Goal: Transaction & Acquisition: Purchase product/service

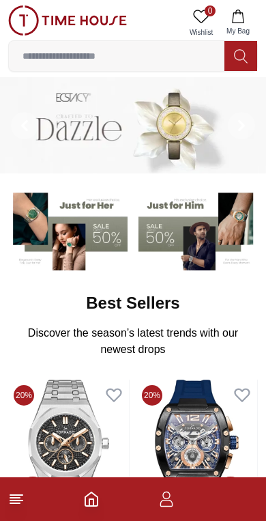
click at [166, 501] on icon "button" at bounding box center [166, 499] width 16 height 16
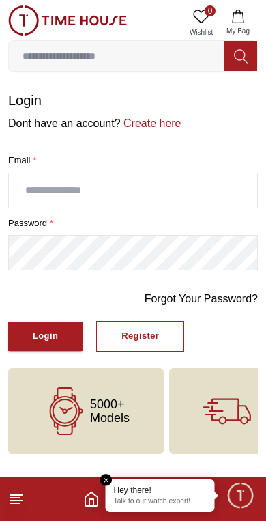
click at [106, 475] on em "Close tooltip" at bounding box center [106, 480] width 12 height 12
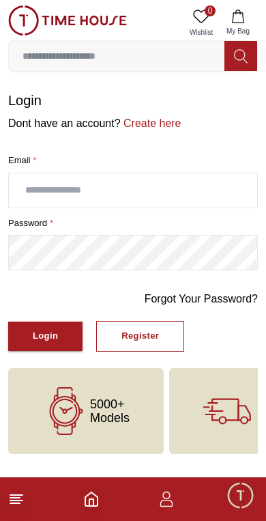
click at [88, 501] on icon "Home" at bounding box center [91, 499] width 16 height 16
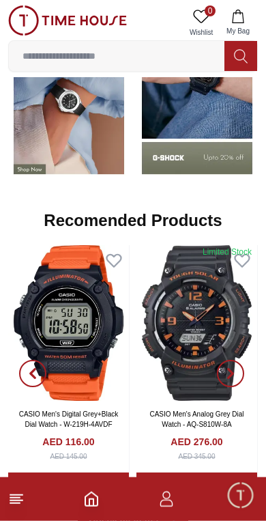
scroll to position [1152, 0]
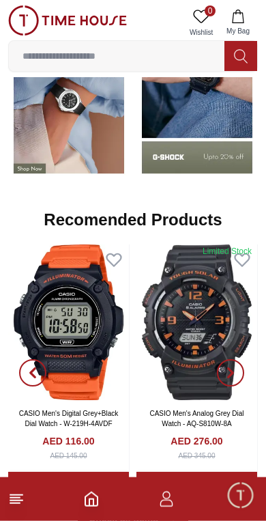
click at [28, 368] on icon "button" at bounding box center [32, 372] width 11 height 11
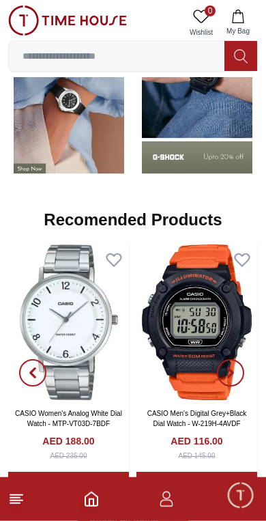
scroll to position [1153, 0]
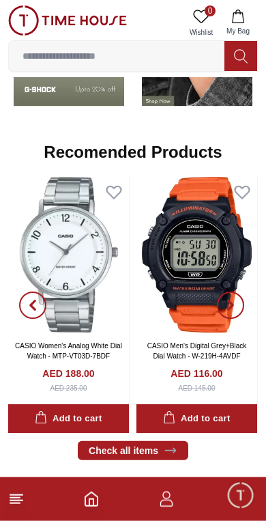
click at [243, 295] on button "button" at bounding box center [230, 305] width 49 height 256
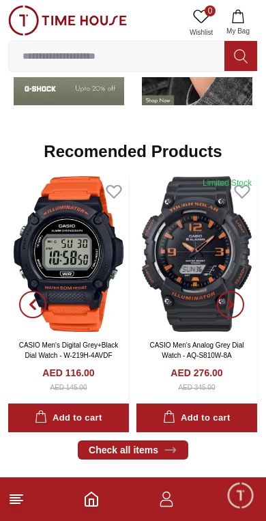
click at [244, 307] on span "button" at bounding box center [230, 304] width 27 height 27
click at [237, 306] on span "button" at bounding box center [230, 304] width 27 height 27
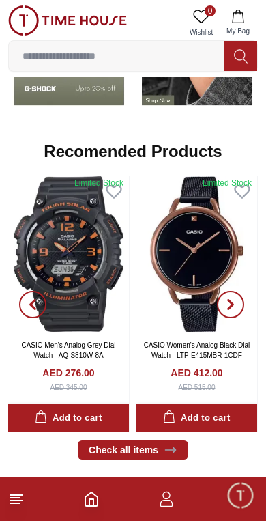
click at [230, 312] on span "button" at bounding box center [230, 304] width 27 height 27
click at [239, 295] on span "button" at bounding box center [230, 304] width 27 height 27
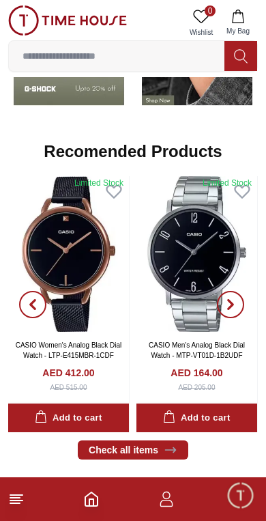
click at [244, 298] on span "button" at bounding box center [230, 304] width 27 height 27
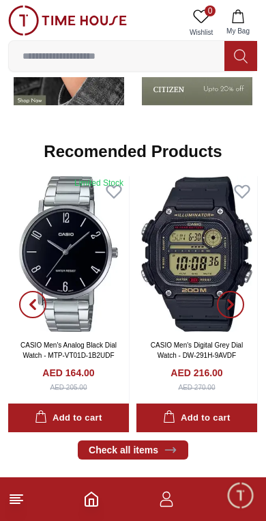
click at [229, 300] on icon "button" at bounding box center [231, 304] width 4 height 9
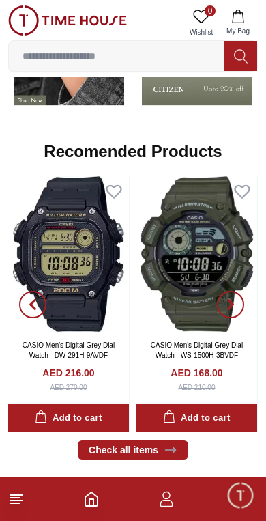
click at [244, 304] on button "button" at bounding box center [230, 304] width 49 height 256
click at [245, 300] on button "button" at bounding box center [230, 304] width 49 height 256
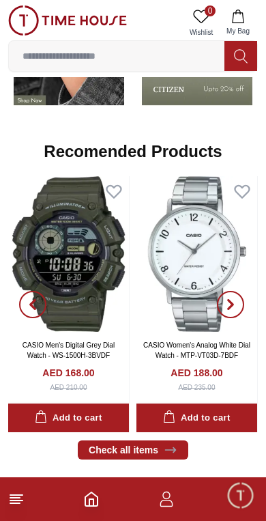
click at [245, 302] on button "button" at bounding box center [230, 304] width 49 height 256
click at [235, 306] on icon "button" at bounding box center [230, 304] width 11 height 11
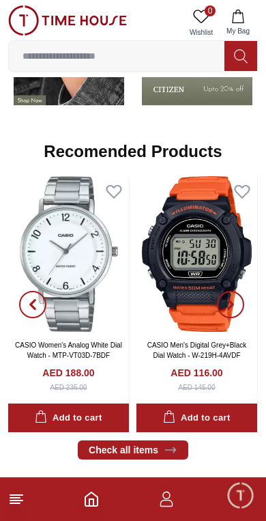
click at [241, 304] on span "button" at bounding box center [230, 304] width 27 height 27
click at [239, 300] on span "button" at bounding box center [230, 304] width 27 height 27
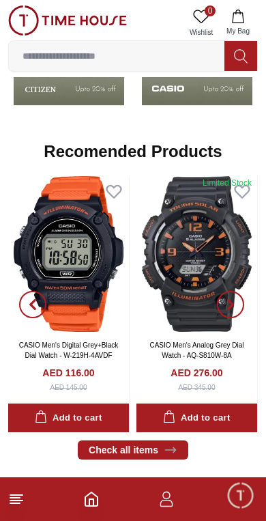
click at [237, 301] on span "button" at bounding box center [230, 304] width 27 height 27
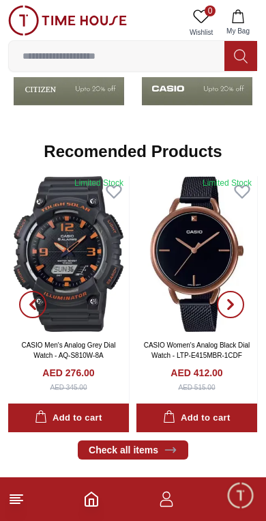
click at [242, 306] on span "button" at bounding box center [230, 304] width 27 height 27
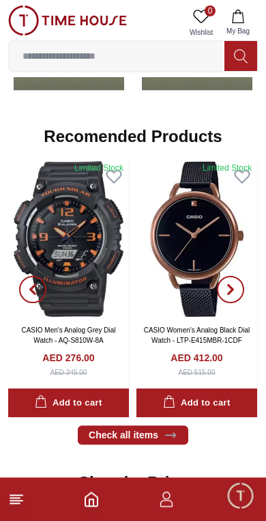
scroll to position [1236, 0]
click at [239, 292] on span "button" at bounding box center [230, 289] width 27 height 27
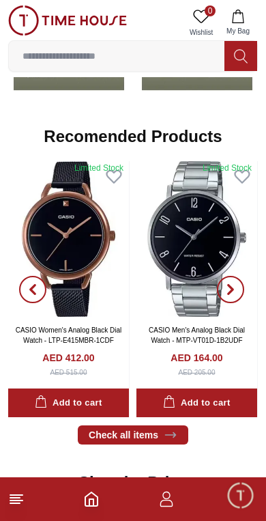
click at [241, 286] on span "button" at bounding box center [230, 289] width 27 height 27
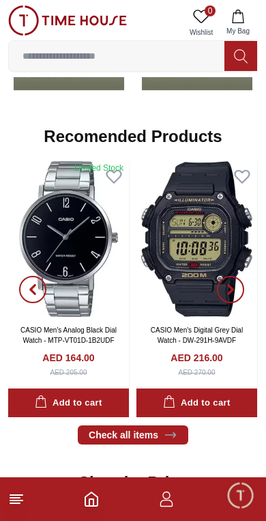
click at [234, 300] on span "button" at bounding box center [230, 289] width 27 height 27
click at [237, 289] on span "button" at bounding box center [230, 289] width 27 height 27
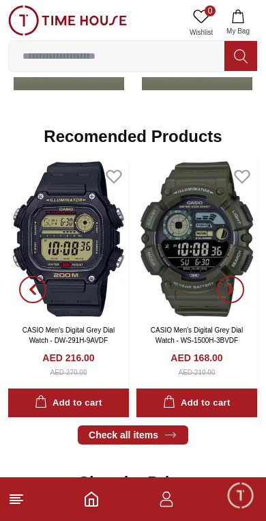
click at [237, 285] on span "button" at bounding box center [230, 289] width 27 height 27
click at [237, 275] on button "button" at bounding box center [230, 289] width 49 height 256
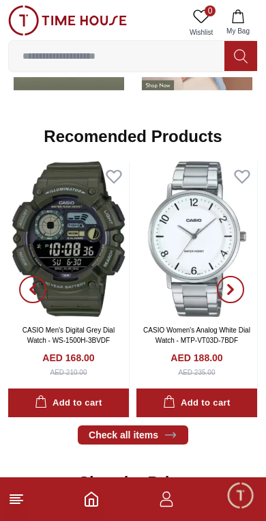
click at [239, 289] on span "button" at bounding box center [230, 289] width 27 height 27
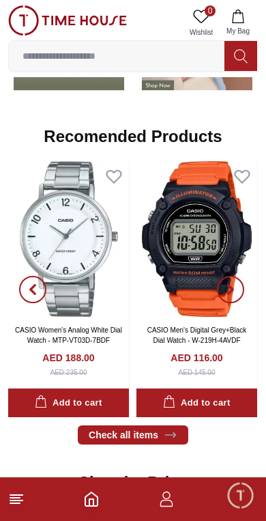
click at [97, 270] on img at bounding box center [68, 239] width 121 height 156
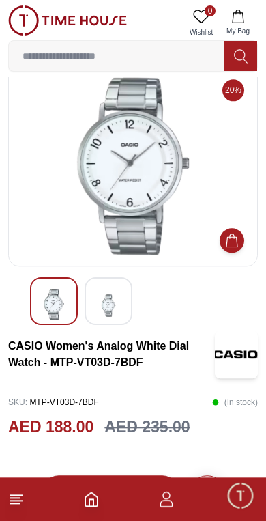
scroll to position [29, 0]
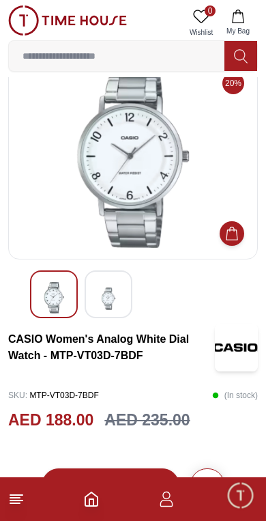
click at [104, 295] on img at bounding box center [108, 298] width 25 height 33
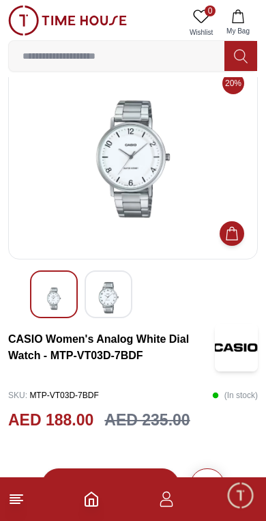
click at [63, 312] on img at bounding box center [54, 298] width 25 height 33
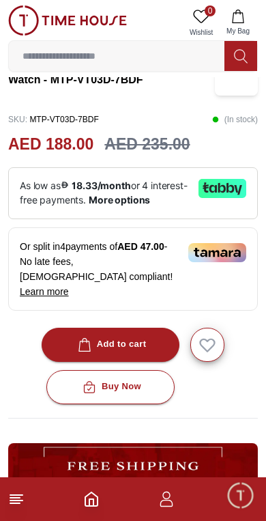
scroll to position [308, 0]
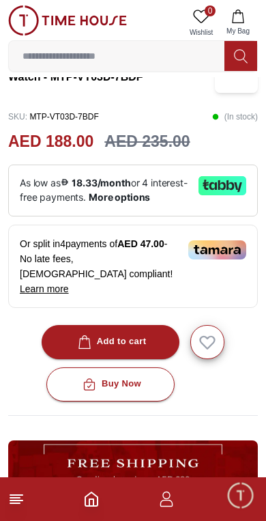
click at [78, 502] on footer at bounding box center [133, 499] width 266 height 44
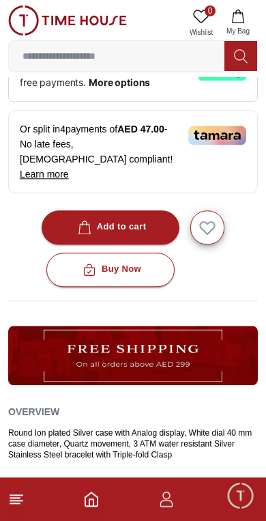
scroll to position [417, 0]
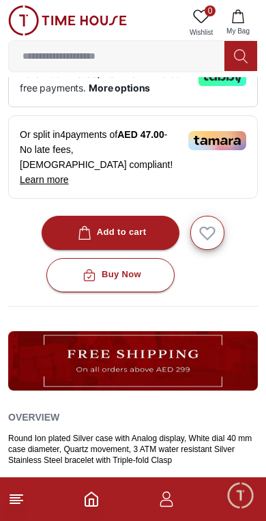
click at [22, 503] on icon at bounding box center [16, 499] width 16 height 16
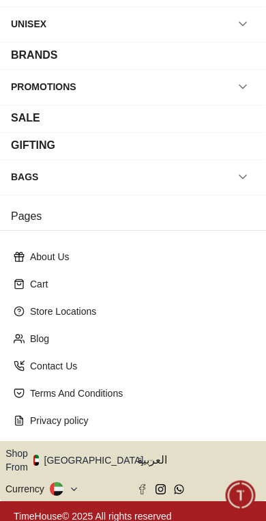
scroll to position [151, 0]
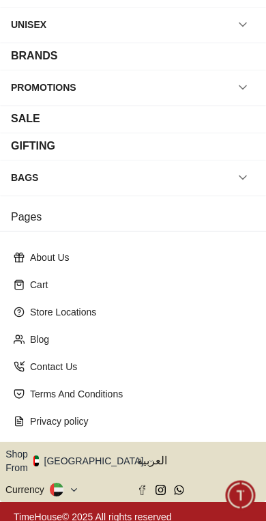
click at [92, 460] on button "Shop From [GEOGRAPHIC_DATA]" at bounding box center [79, 460] width 148 height 27
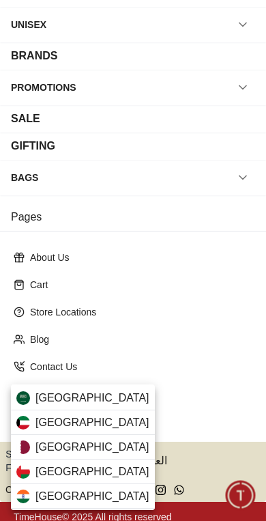
click at [113, 399] on div "[GEOGRAPHIC_DATA]" at bounding box center [83, 397] width 144 height 25
